Goal: Navigation & Orientation: Go to known website

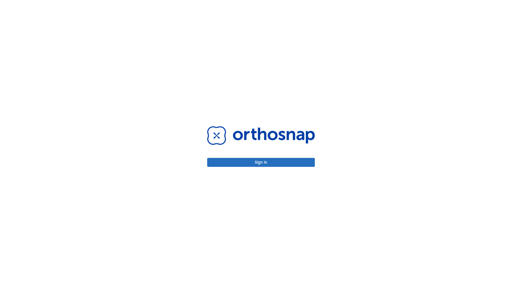
click at [261, 162] on button "Sign in" at bounding box center [261, 162] width 108 height 9
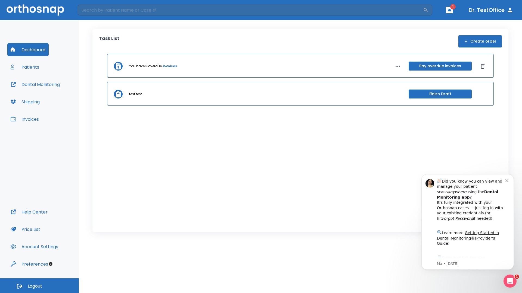
click at [39, 286] on span "Logout" at bounding box center [35, 287] width 14 height 6
